Goal: Use online tool/utility: Use online tool/utility

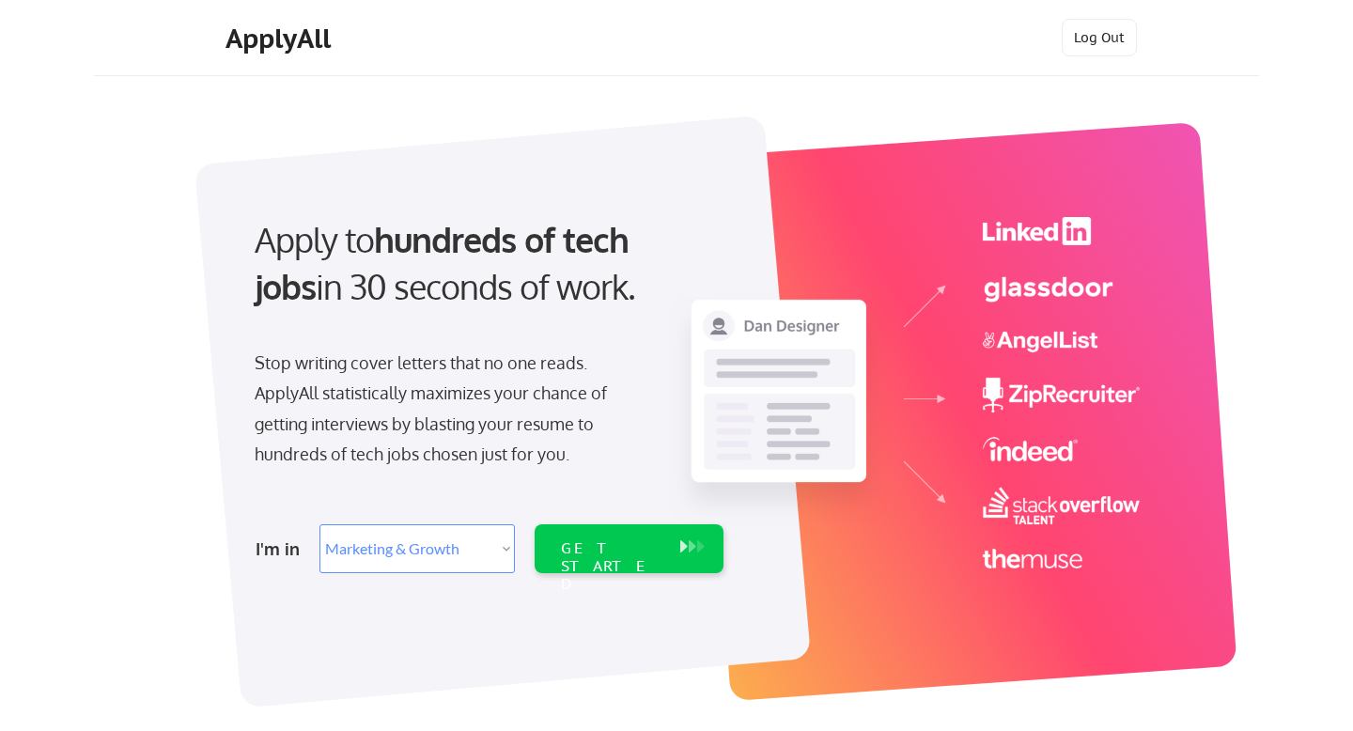
select select ""marketing___comms""
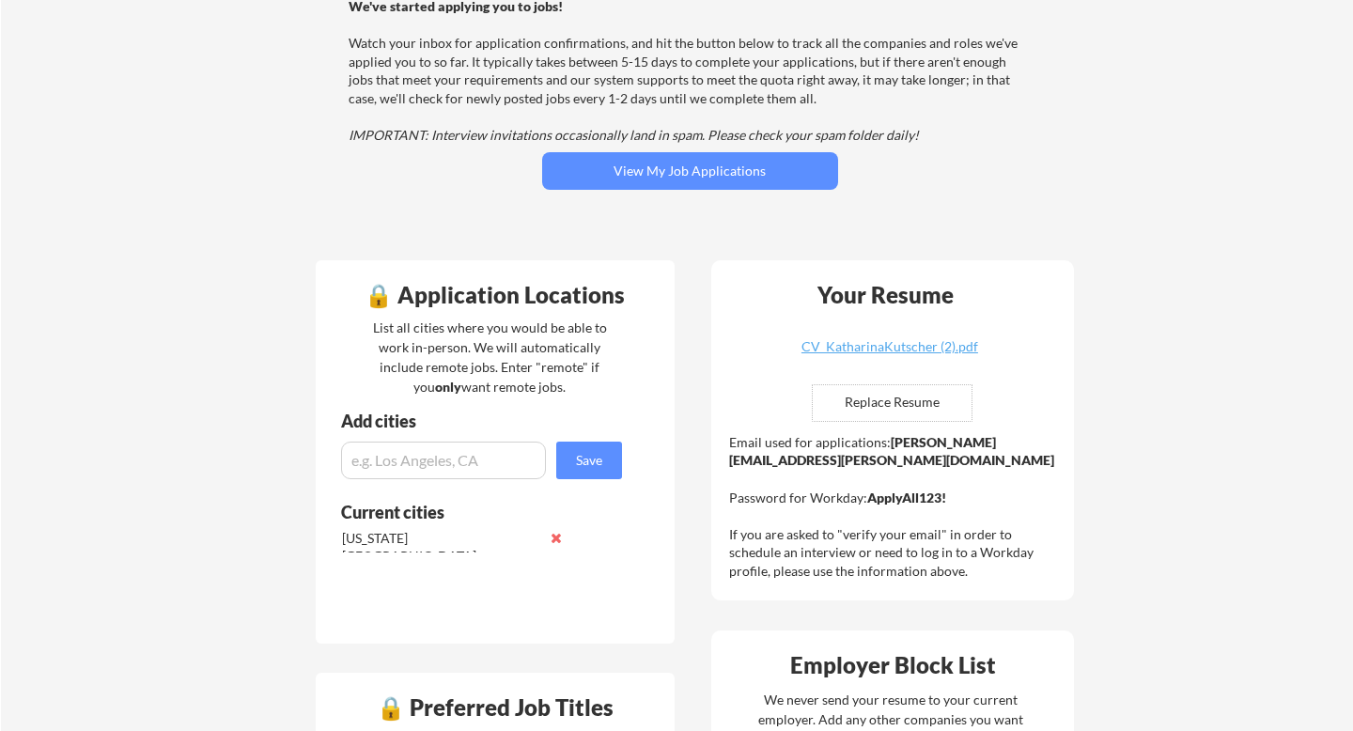
scroll to position [249, 0]
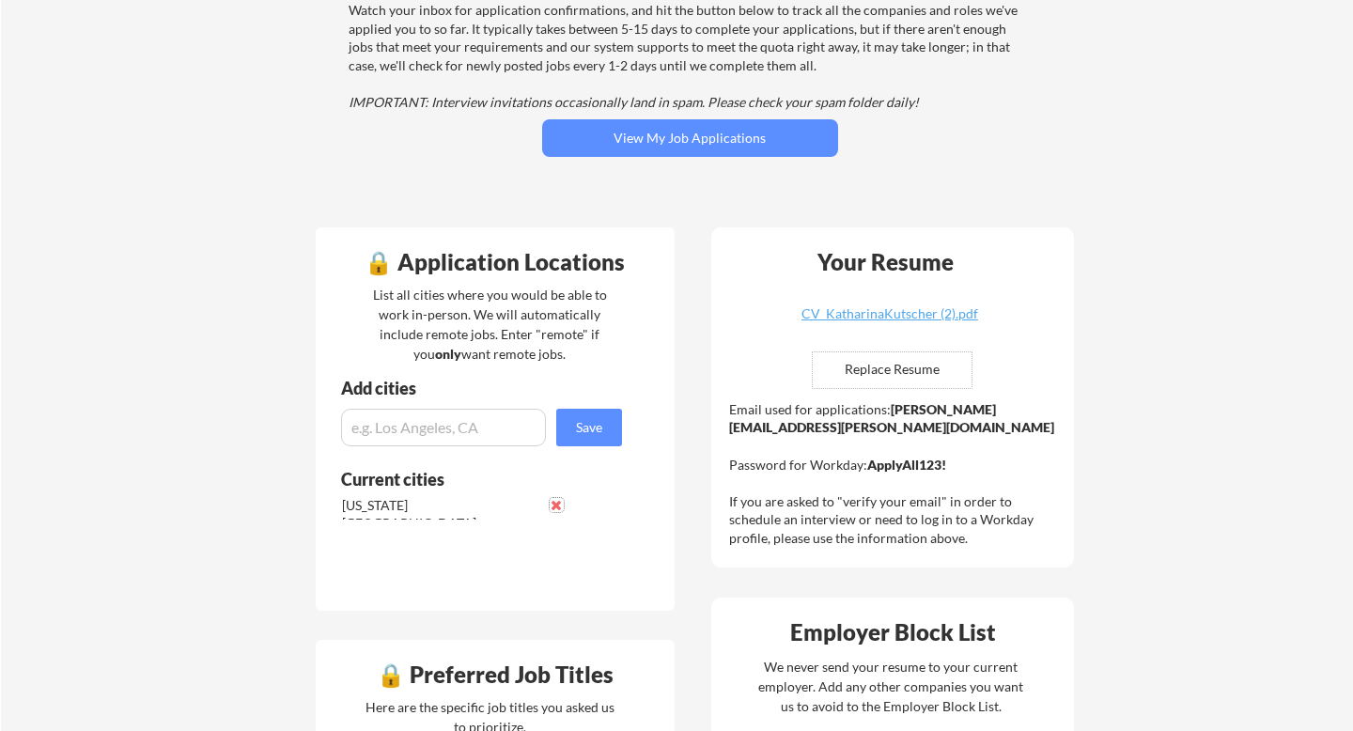
click at [555, 505] on button at bounding box center [557, 505] width 14 height 14
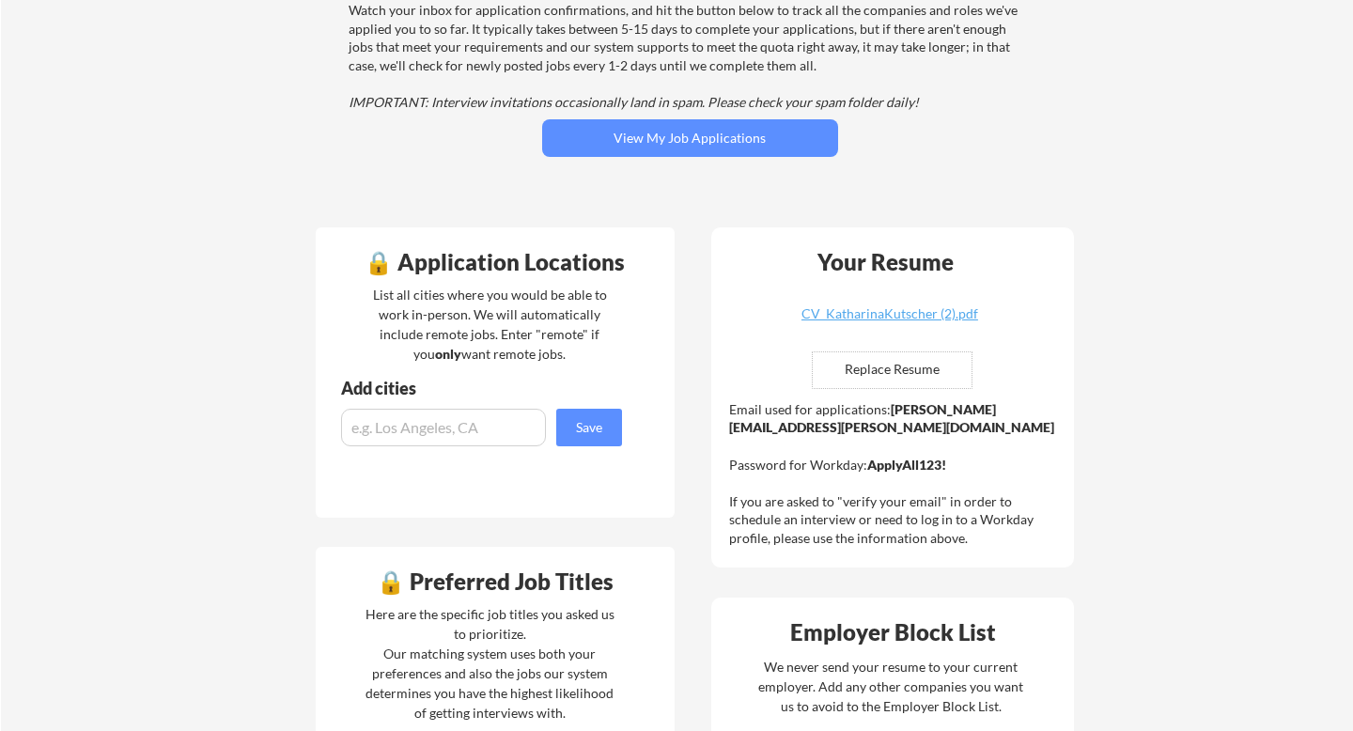
click at [930, 368] on input "file" at bounding box center [892, 370] width 159 height 36
type input "C:\fakepath\Katharina_Kutscher_-_Director_of_Digital_Marketing (1).pdf"
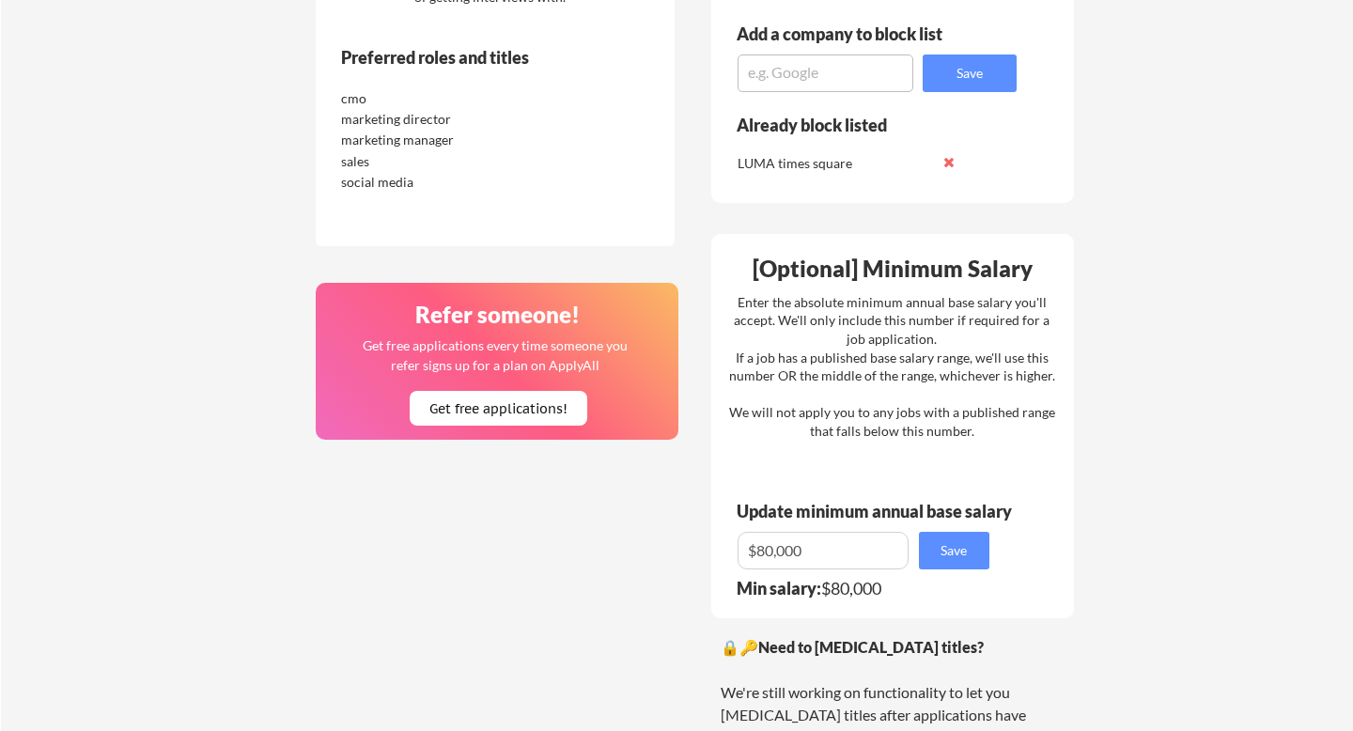
scroll to position [0, 0]
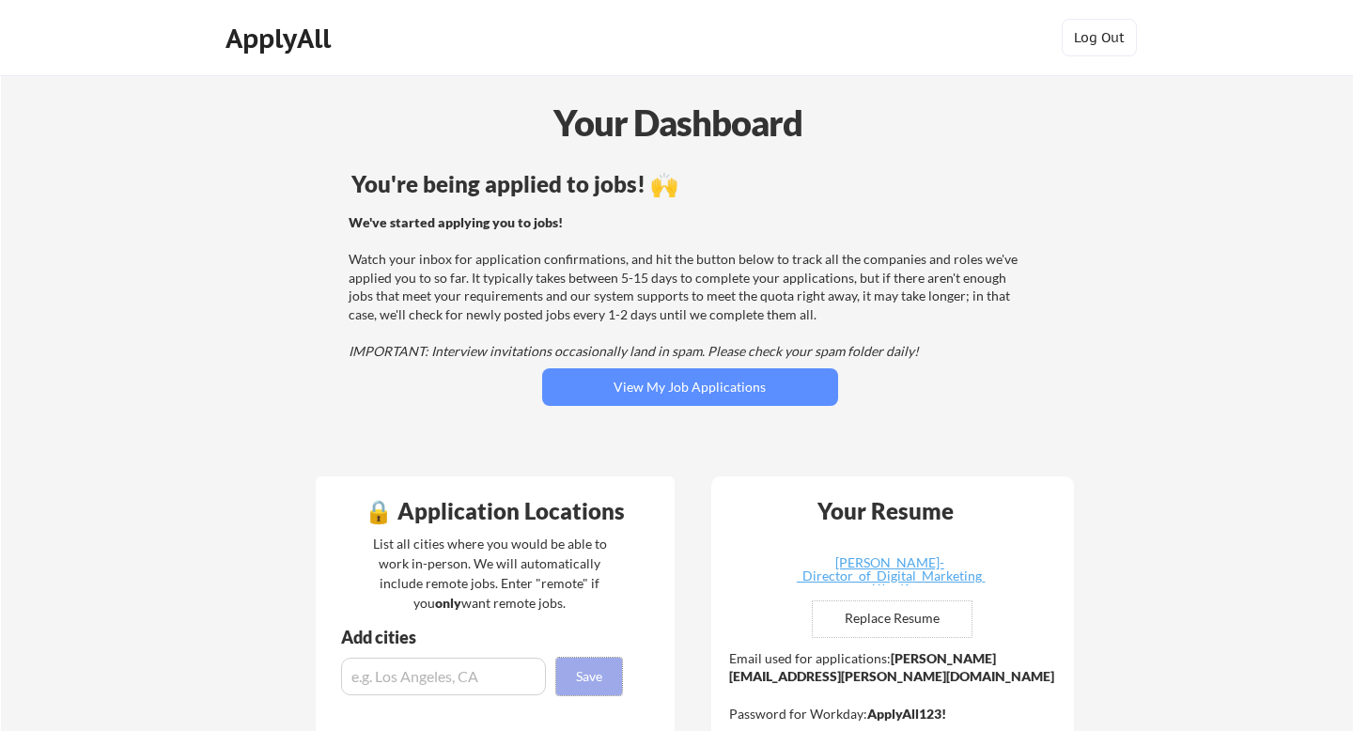
click at [584, 670] on button "Save" at bounding box center [589, 677] width 66 height 38
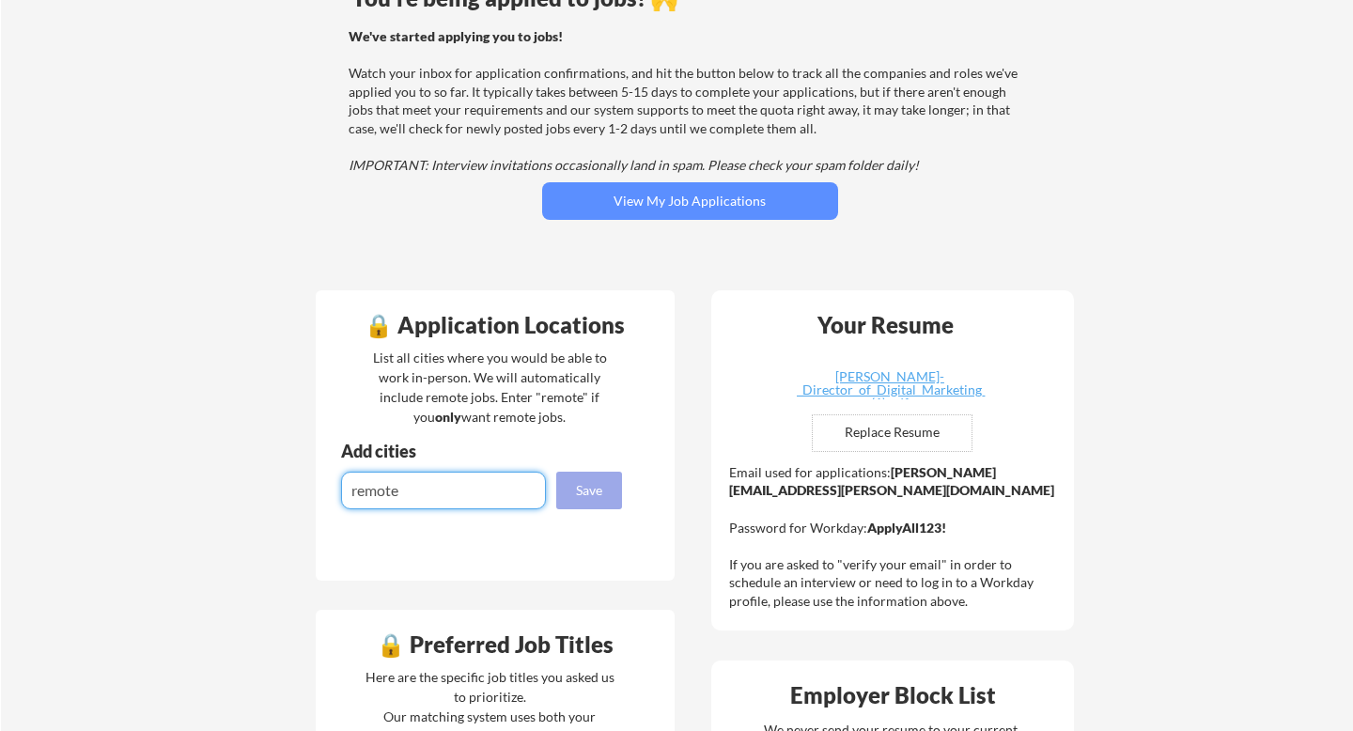
type input "remote"
click at [610, 485] on button "Save" at bounding box center [589, 491] width 66 height 38
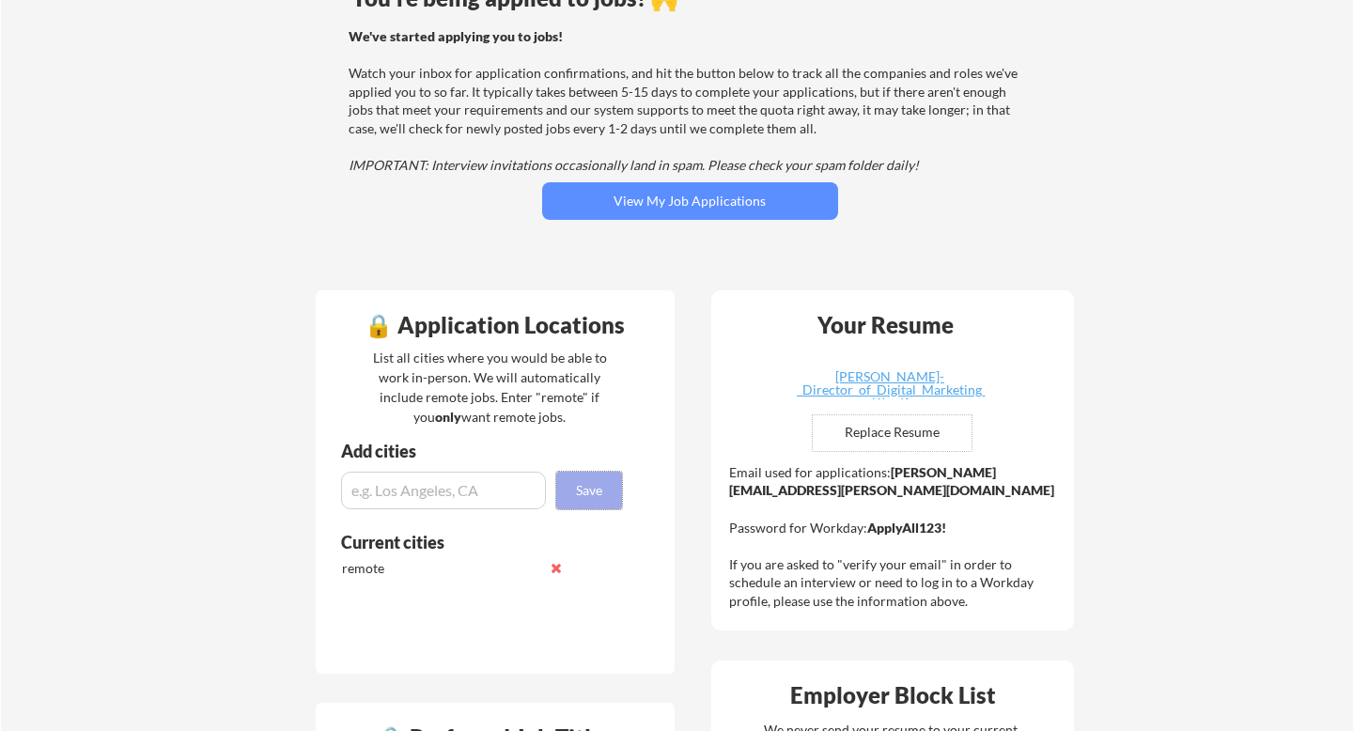
click at [605, 491] on button "Save" at bounding box center [589, 491] width 66 height 38
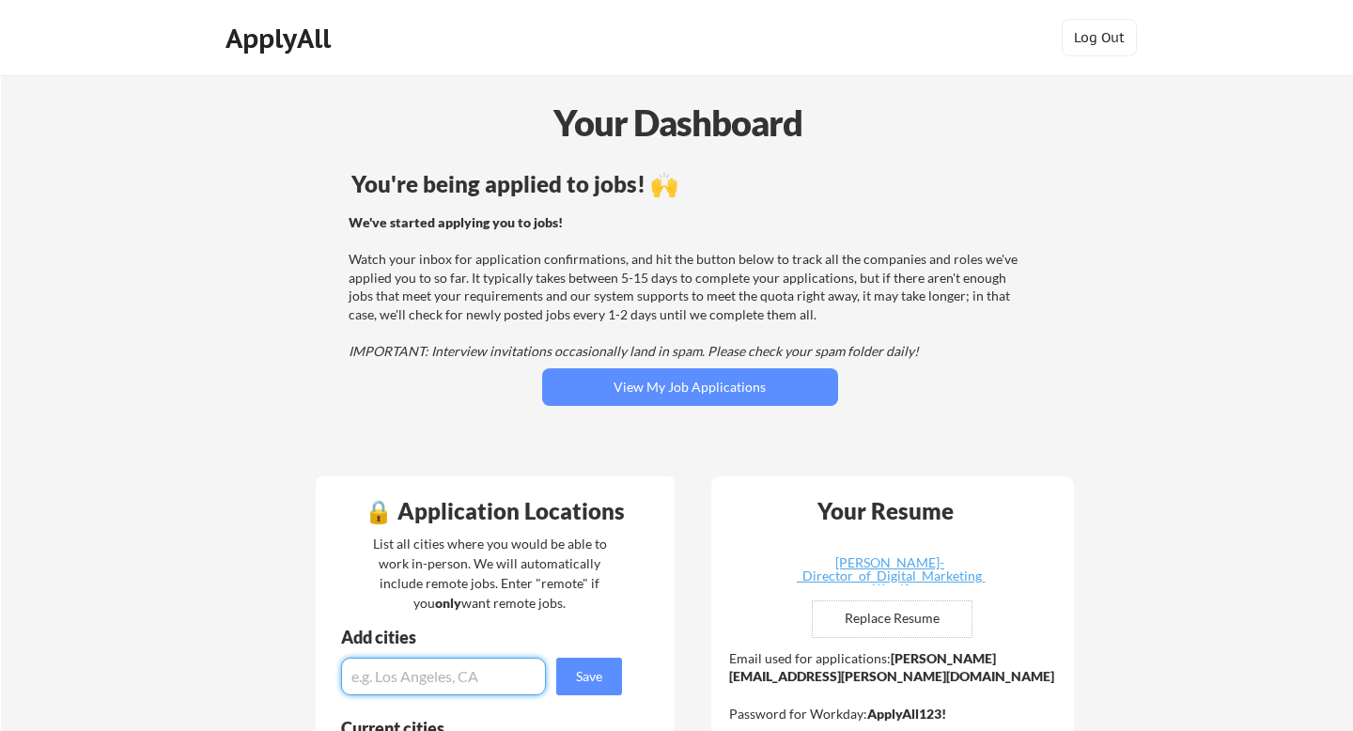
click at [330, 47] on div "ApplyAll" at bounding box center [281, 39] width 111 height 32
